Goal: Feedback & Contribution: Submit feedback/report problem

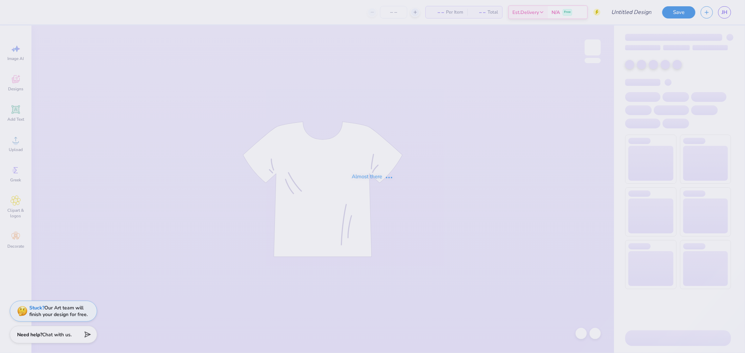
type input "KD Shamrock shirt 2025 - version 2"
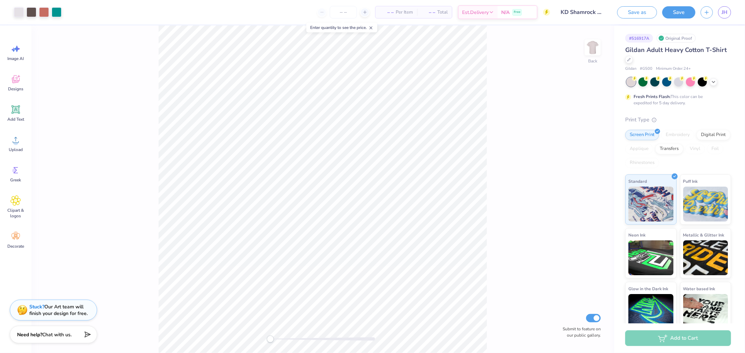
click at [33, 307] on strong "Stuck?" at bounding box center [36, 307] width 15 height 7
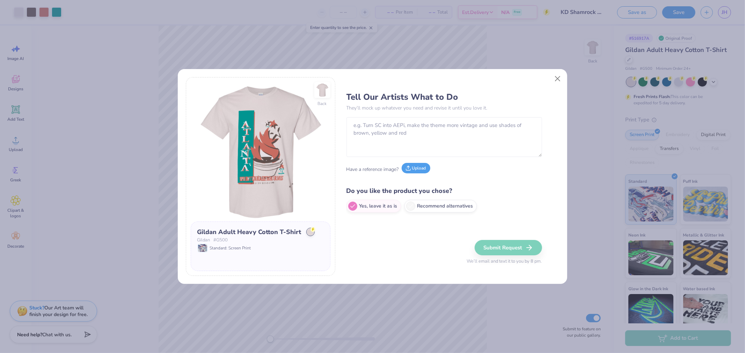
click at [419, 169] on button "Upload" at bounding box center [416, 168] width 29 height 10
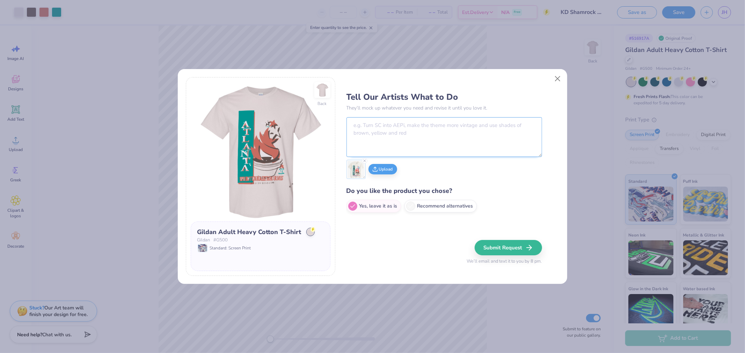
click at [377, 128] on textarea at bounding box center [444, 137] width 196 height 40
paste textarea "I was wondering if you guys could change "atlanta" to "kappa delta", "1996 cent…"
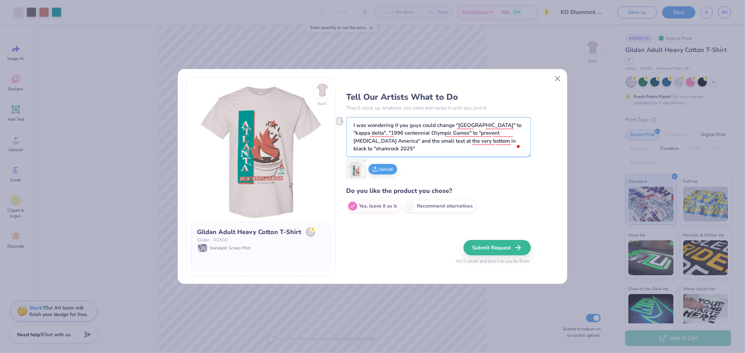
drag, startPoint x: 435, startPoint y: 124, endPoint x: 351, endPoint y: 127, distance: 84.2
click at [351, 127] on textarea "I was wondering if you guys could change "atlanta" to "kappa delta", "1996 cent…" at bounding box center [438, 137] width 184 height 40
type textarea "Please change "atlanta" to "kappa delta", "1996 centennial Olympic Games" to "p…"
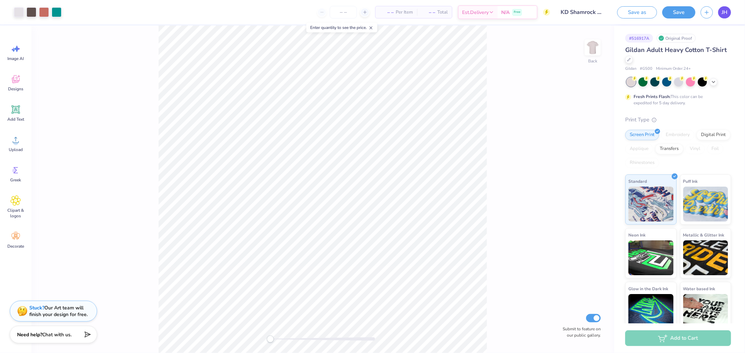
click at [724, 11] on span "JH" at bounding box center [724, 12] width 6 height 8
